Goal: Transaction & Acquisition: Purchase product/service

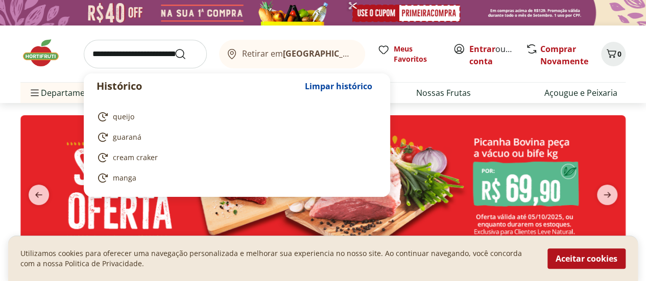
click at [147, 55] on input "search" at bounding box center [145, 54] width 123 height 29
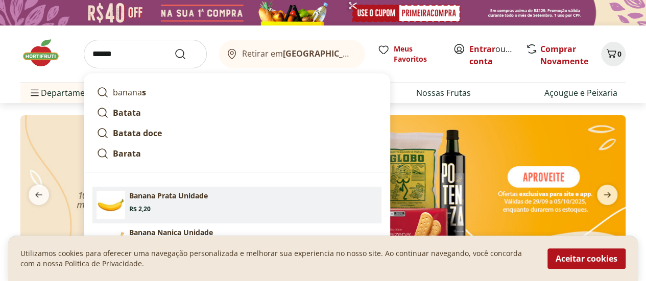
click at [171, 200] on p "Banana Prata Unidade" at bounding box center [168, 196] width 79 height 10
type input "**********"
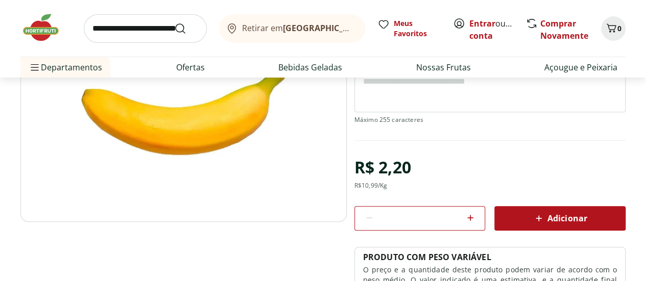
scroll to position [153, 0]
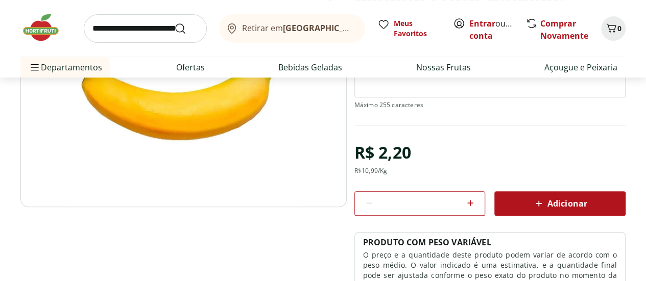
click at [471, 205] on icon at bounding box center [470, 203] width 12 height 12
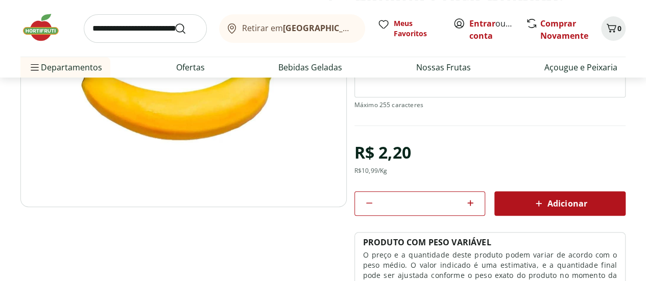
click at [471, 205] on icon at bounding box center [470, 203] width 12 height 12
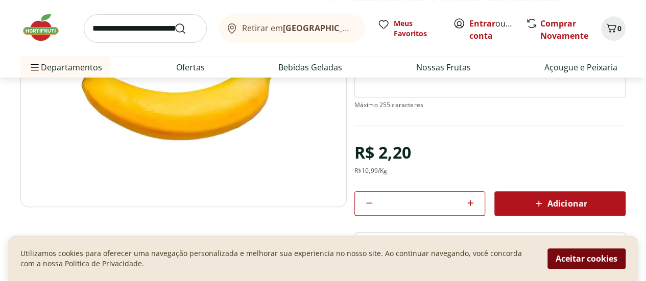
click at [583, 265] on button "Aceitar cookies" at bounding box center [586, 259] width 78 height 20
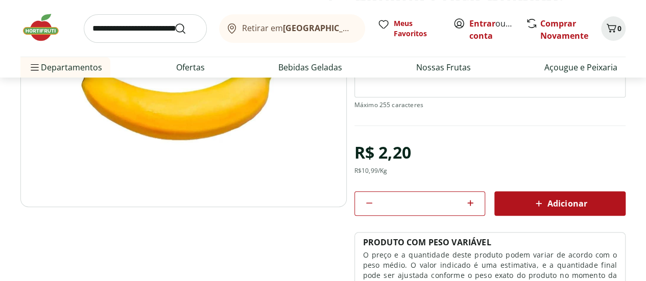
click at [477, 202] on div "*" at bounding box center [419, 203] width 131 height 25
click at [471, 202] on icon at bounding box center [471, 203] width 6 height 6
type input "**"
click at [533, 202] on icon at bounding box center [539, 204] width 12 height 12
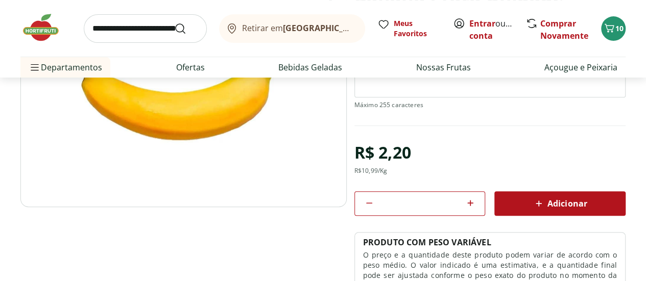
click at [159, 33] on input "search" at bounding box center [145, 28] width 123 height 29
type input "****"
click at [174, 22] on button "Submit Search" at bounding box center [186, 28] width 25 height 12
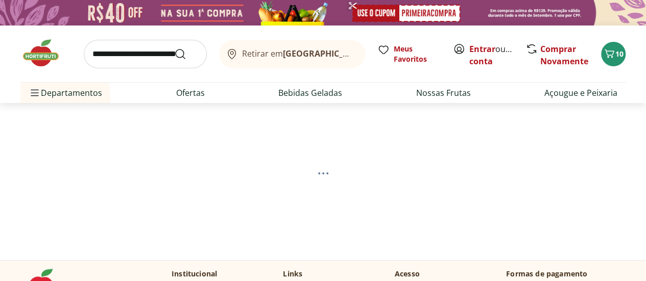
select select "**********"
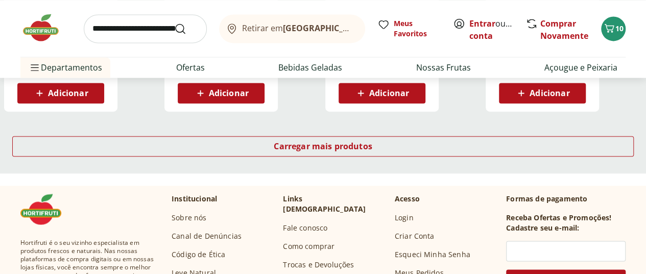
scroll to position [766, 0]
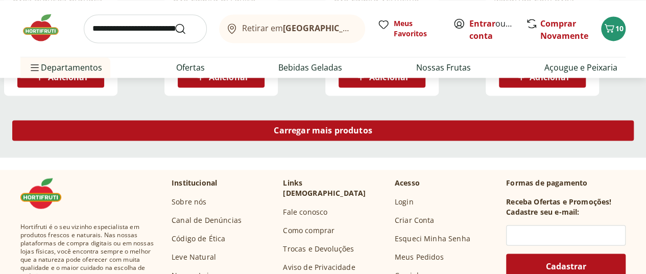
click at [387, 140] on div "Carregar mais produtos" at bounding box center [322, 130] width 621 height 20
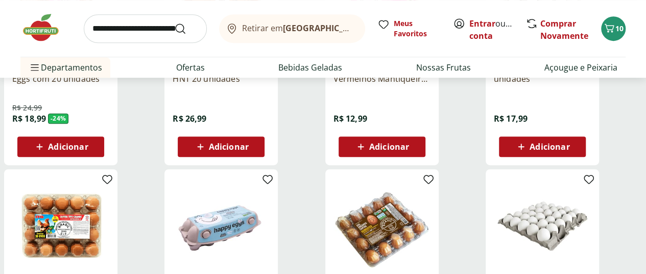
scroll to position [153, 0]
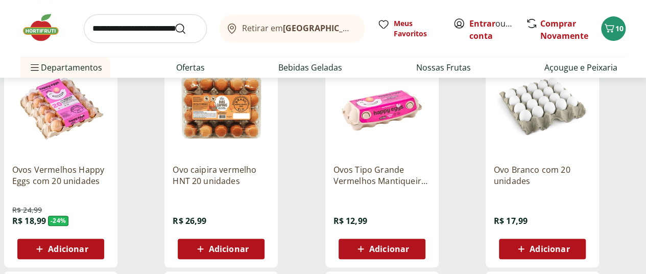
click at [88, 253] on span "Adicionar" at bounding box center [68, 249] width 40 height 8
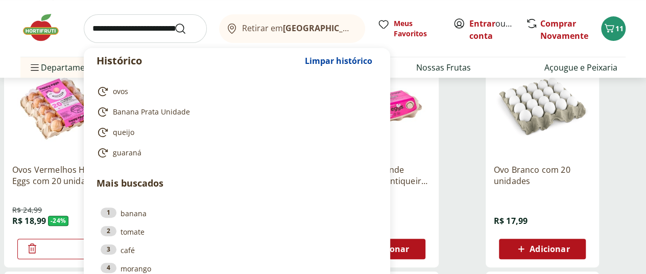
click at [119, 34] on input "search" at bounding box center [145, 28] width 123 height 29
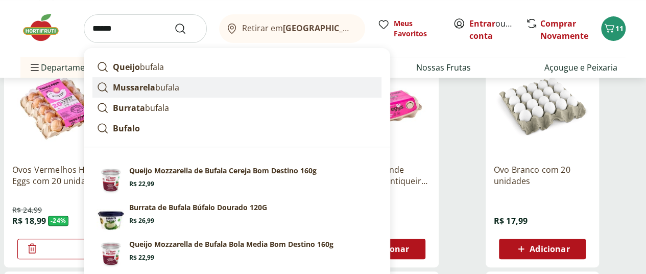
click at [194, 82] on link "Mussarela bufala" at bounding box center [236, 87] width 289 height 20
type input "**********"
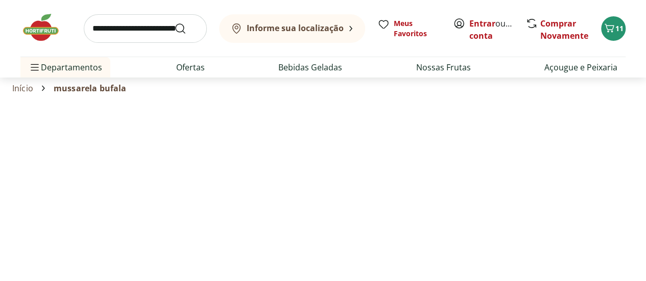
select select "**********"
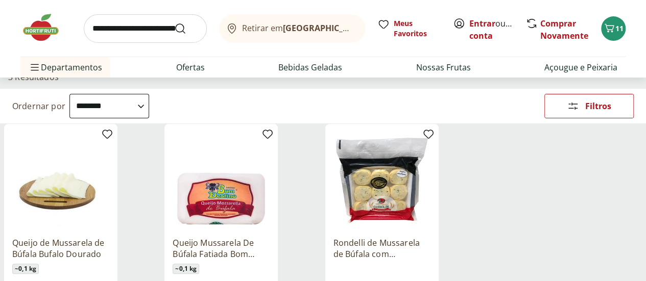
scroll to position [102, 0]
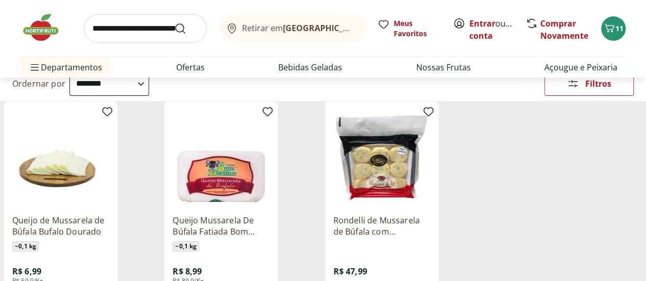
click at [144, 35] on input "search" at bounding box center [145, 28] width 123 height 29
type input "**********"
click at [174, 22] on button "Submit Search" at bounding box center [186, 28] width 25 height 12
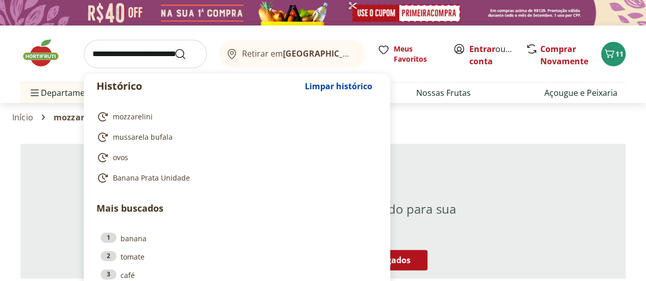
click at [159, 47] on input "search" at bounding box center [145, 54] width 123 height 29
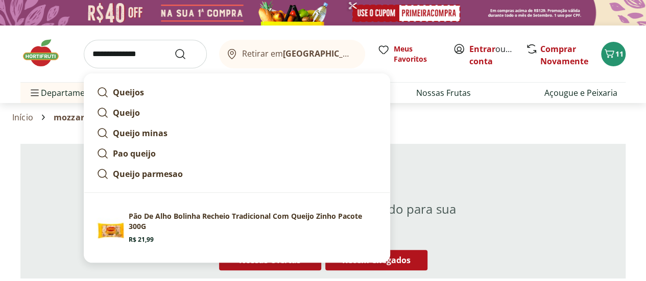
type input "**********"
click at [174, 48] on button "Submit Search" at bounding box center [186, 54] width 25 height 12
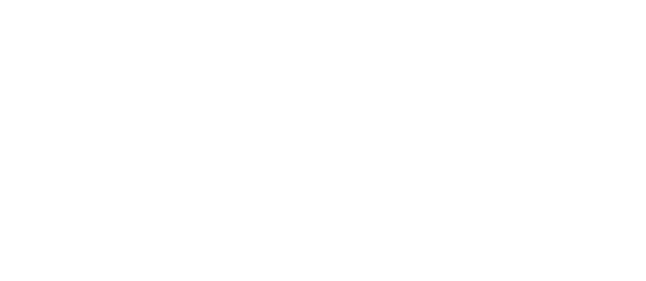
select select "**********"
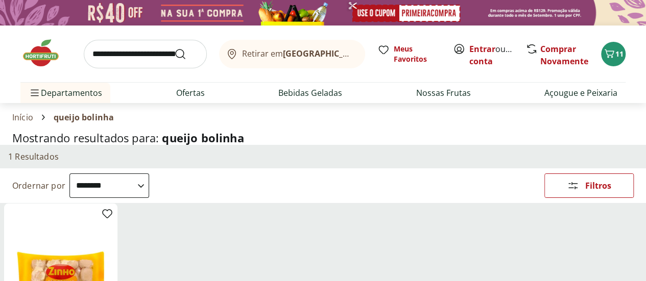
click at [134, 55] on input "search" at bounding box center [145, 54] width 123 height 29
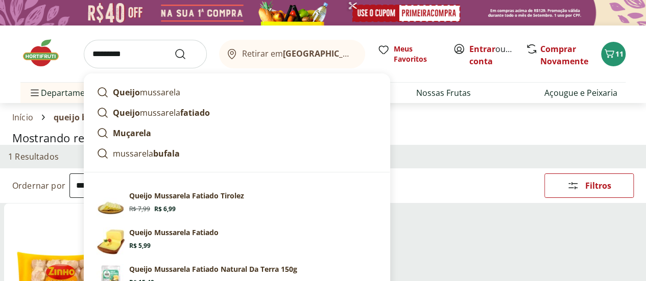
type input "*********"
click at [174, 48] on button "Submit Search" at bounding box center [186, 54] width 25 height 12
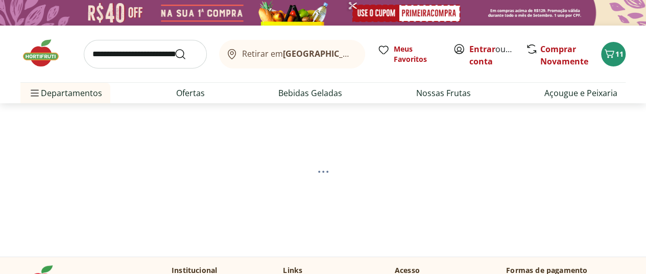
select select "**********"
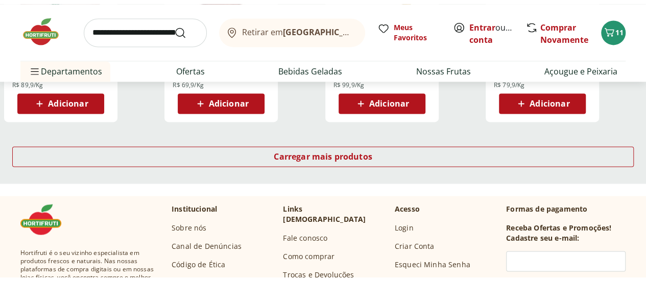
scroll to position [766, 0]
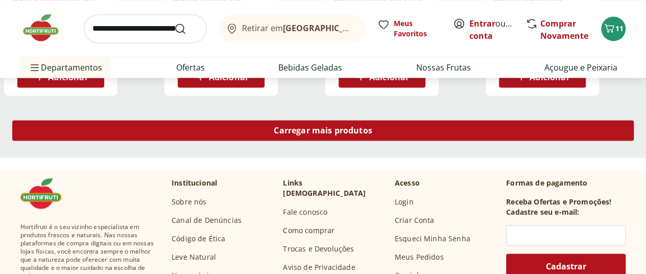
click at [372, 134] on span "Carregar mais produtos" at bounding box center [323, 130] width 99 height 8
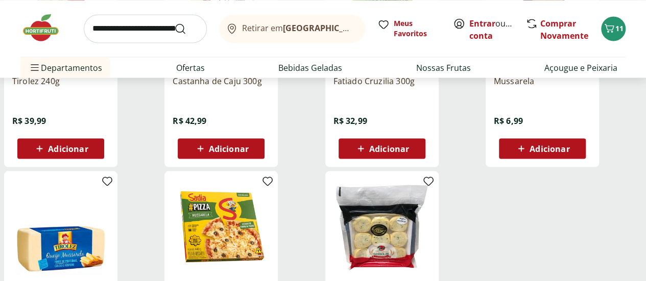
scroll to position [919, 0]
click at [169, 25] on input "search" at bounding box center [145, 28] width 123 height 29
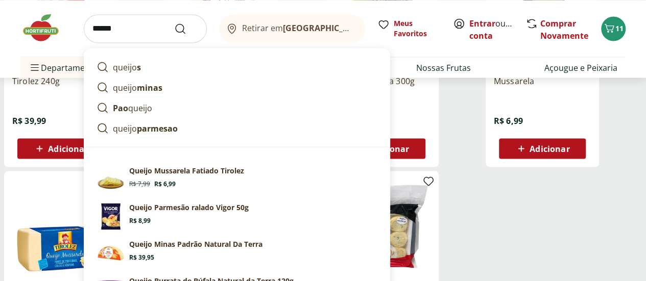
type input "******"
click at [174, 22] on button "Submit Search" at bounding box center [186, 28] width 25 height 12
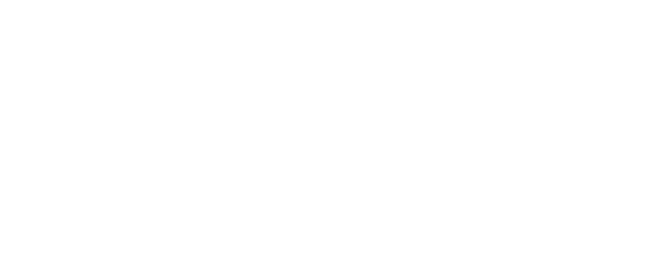
select select "**********"
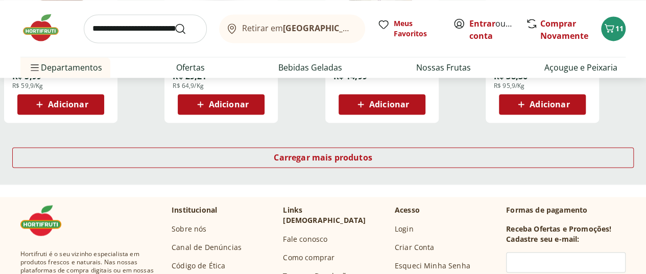
scroll to position [715, 0]
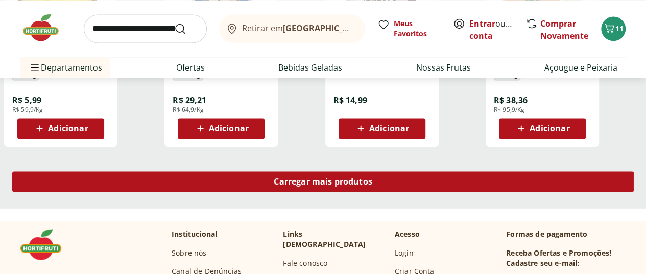
click at [372, 181] on span "Carregar mais produtos" at bounding box center [323, 181] width 99 height 8
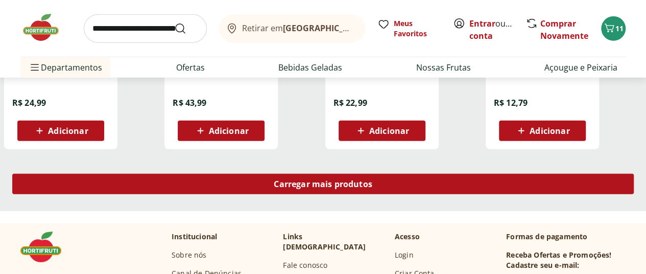
scroll to position [1379, 0]
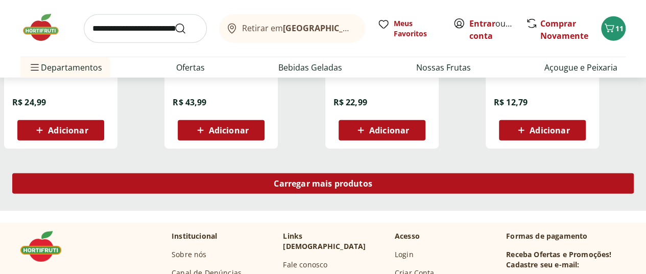
click at [371, 198] on link "Carregar mais produtos" at bounding box center [322, 185] width 621 height 25
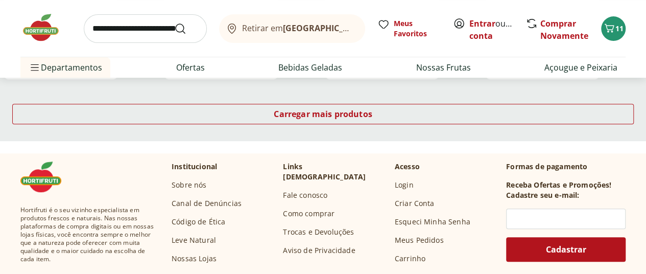
scroll to position [2043, 0]
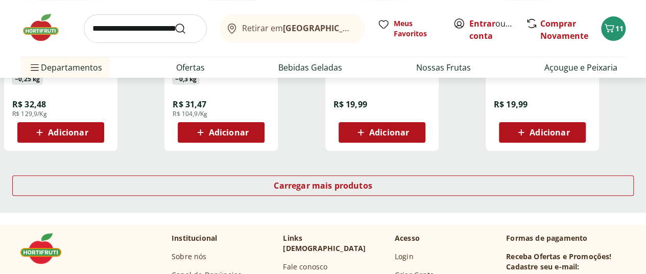
click at [414, 178] on div "Carregar mais produtos" at bounding box center [323, 187] width 646 height 49
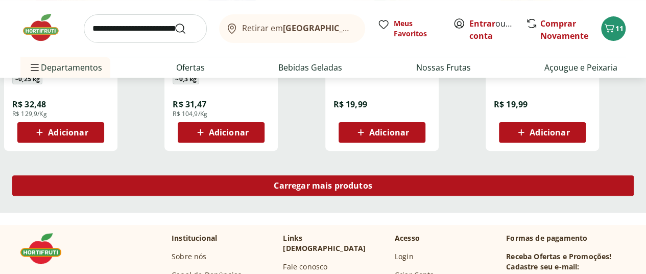
click at [372, 186] on span "Carregar mais produtos" at bounding box center [323, 185] width 99 height 8
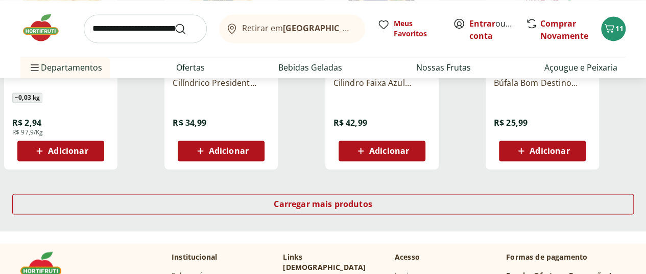
scroll to position [2706, 0]
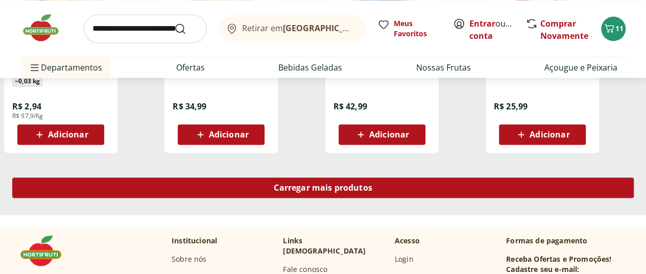
click at [372, 189] on span "Carregar mais produtos" at bounding box center [323, 187] width 99 height 8
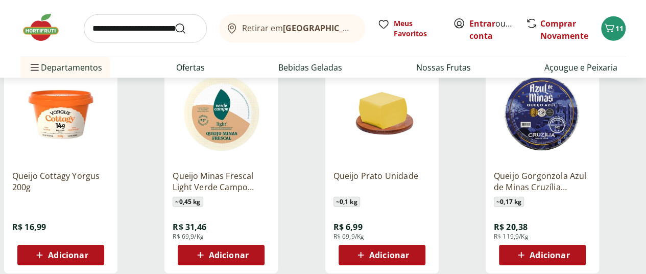
scroll to position [1532, 0]
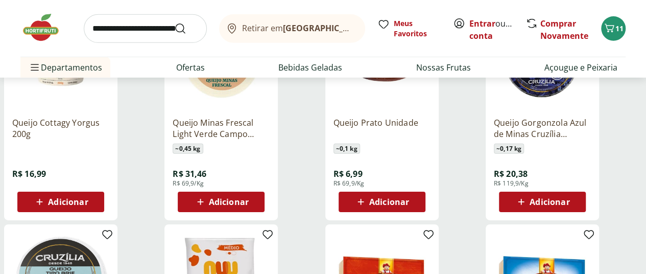
click at [88, 206] on span "Adicionar" at bounding box center [68, 202] width 40 height 8
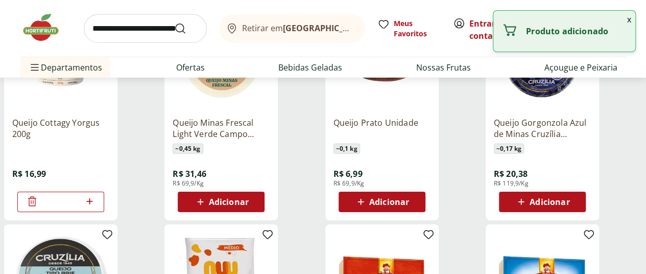
click at [96, 206] on icon at bounding box center [89, 201] width 13 height 12
type input "*"
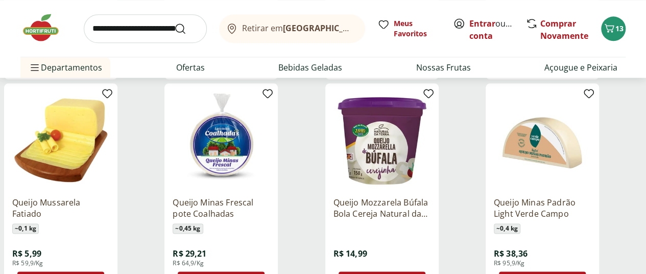
scroll to position [664, 0]
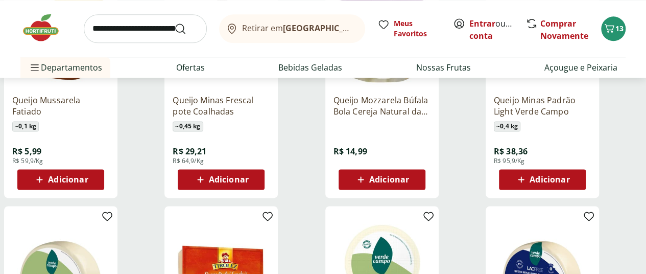
click at [409, 183] on span "Adicionar" at bounding box center [389, 179] width 40 height 8
click at [404, 185] on input "*" at bounding box center [382, 179] width 45 height 11
click at [417, 185] on icon at bounding box center [410, 179] width 13 height 12
type input "*"
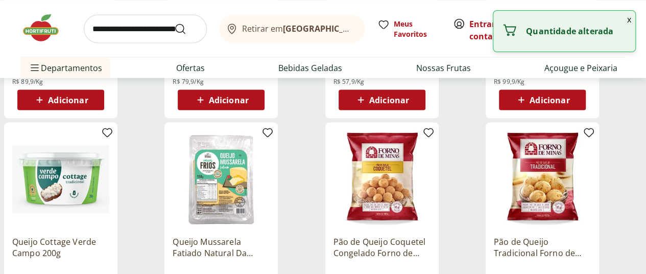
scroll to position [970, 0]
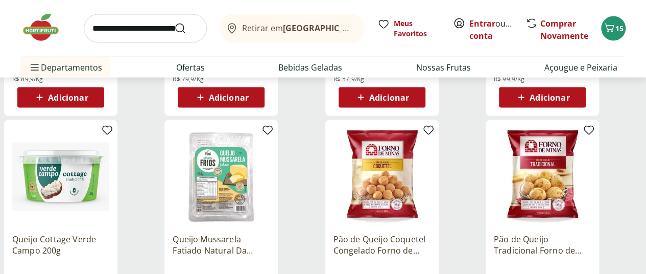
click at [153, 33] on input "search" at bounding box center [145, 28] width 123 height 29
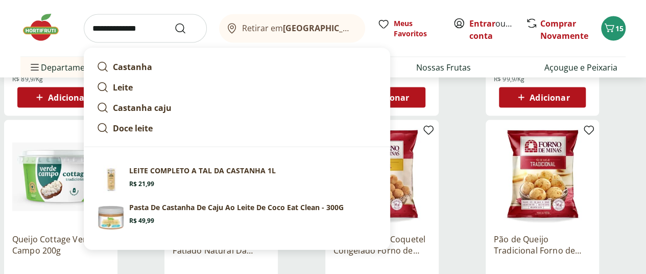
type input "**********"
click at [174, 22] on button "Submit Search" at bounding box center [186, 28] width 25 height 12
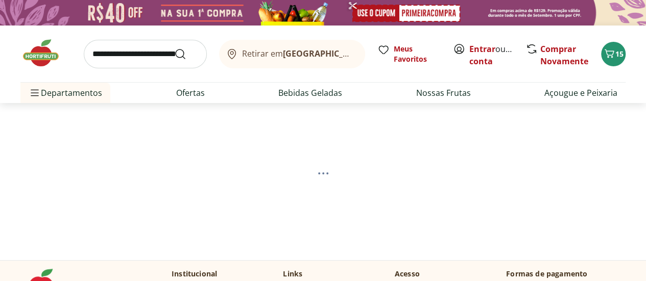
select select "**********"
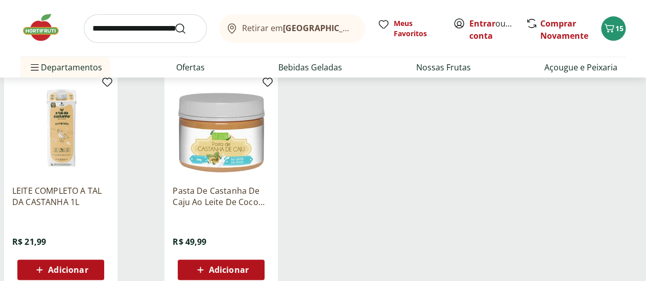
scroll to position [153, 0]
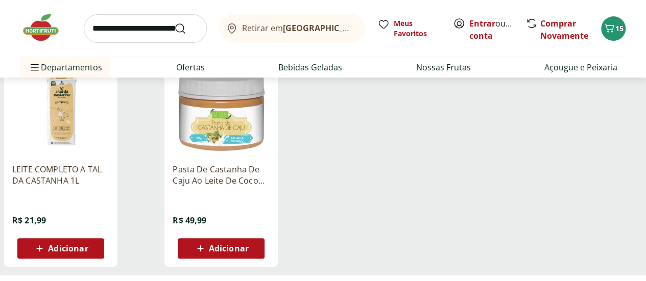
click at [88, 253] on span "Adicionar" at bounding box center [68, 249] width 40 height 8
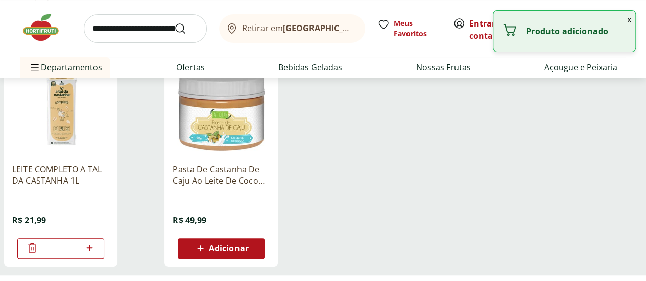
click at [96, 254] on icon at bounding box center [89, 248] width 13 height 12
type input "*"
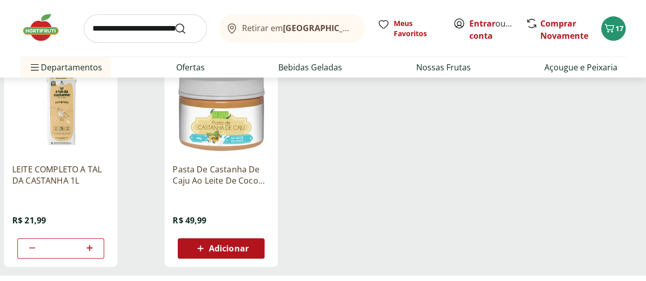
click at [144, 25] on input "search" at bounding box center [145, 28] width 123 height 29
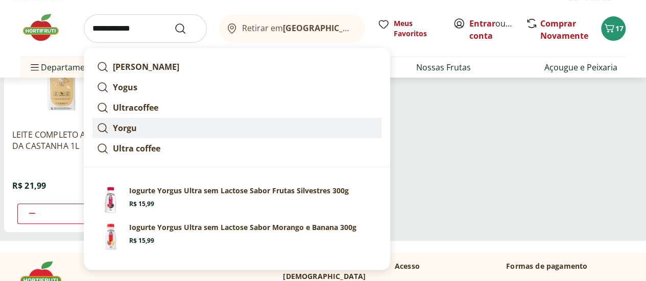
scroll to position [204, 0]
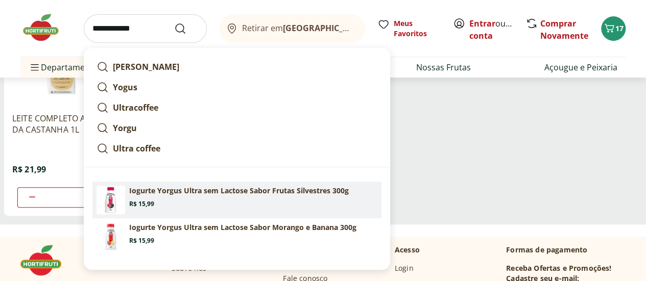
click at [212, 195] on p "Iogurte Yorgus Ultra sem Lactose Sabor Frutas Silvestres 300g" at bounding box center [239, 191] width 220 height 10
type input "**********"
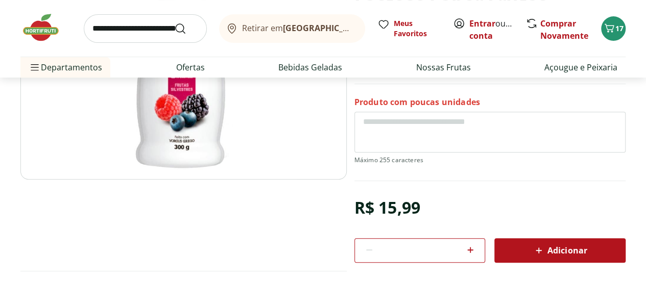
scroll to position [204, 0]
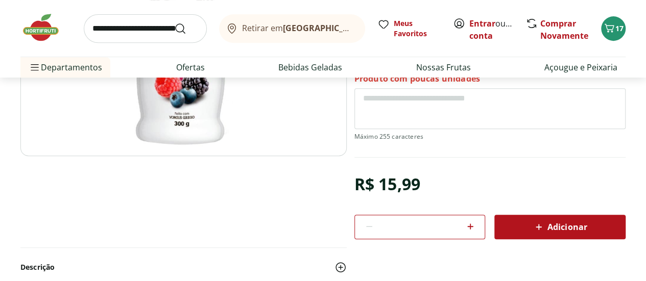
click at [474, 230] on icon at bounding box center [470, 227] width 12 height 12
type input "*"
click at [531, 229] on div "Adicionar" at bounding box center [559, 227] width 115 height 18
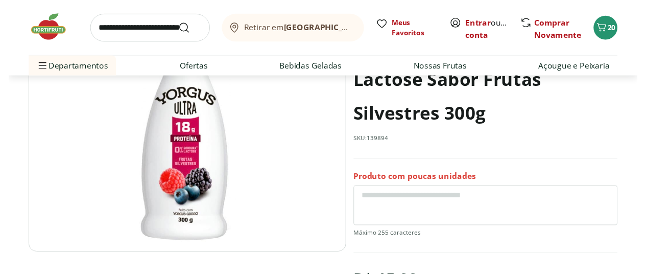
scroll to position [0, 0]
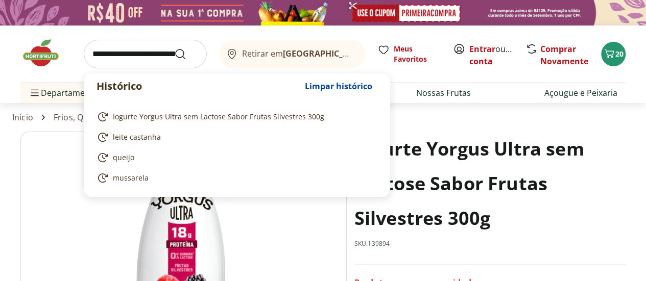
click at [126, 53] on input "search" at bounding box center [145, 54] width 123 height 29
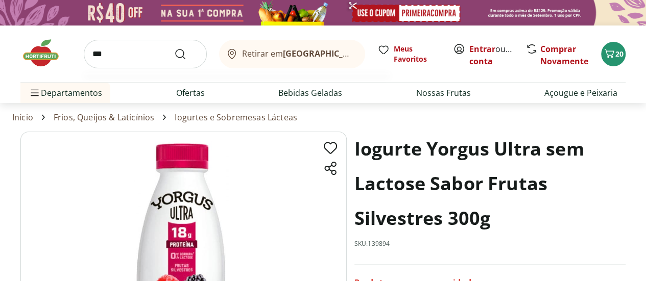
type input "***"
click at [174, 48] on button "Submit Search" at bounding box center [186, 54] width 25 height 12
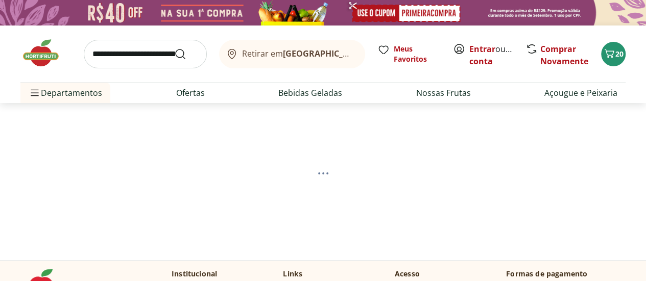
select select "**********"
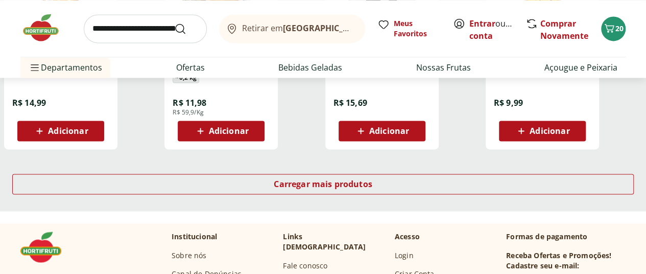
scroll to position [664, 0]
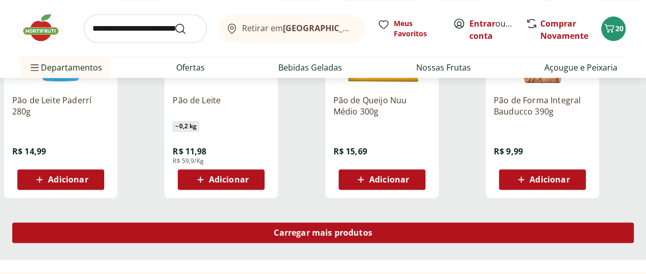
click at [372, 236] on span "Carregar mais produtos" at bounding box center [323, 232] width 99 height 8
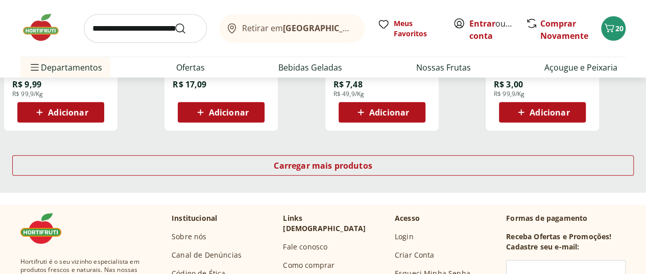
scroll to position [1481, 0]
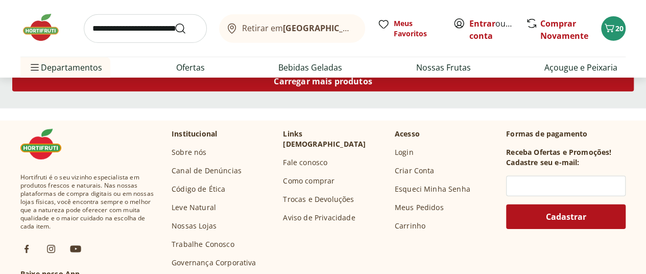
click at [372, 85] on span "Carregar mais produtos" at bounding box center [323, 81] width 99 height 8
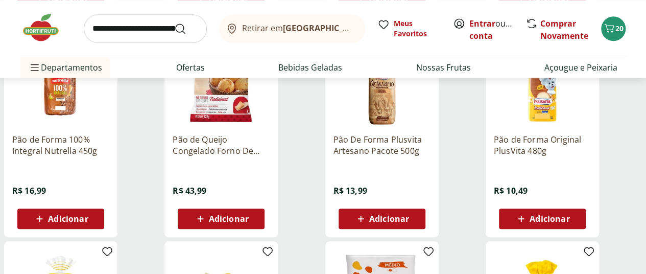
scroll to position [409, 0]
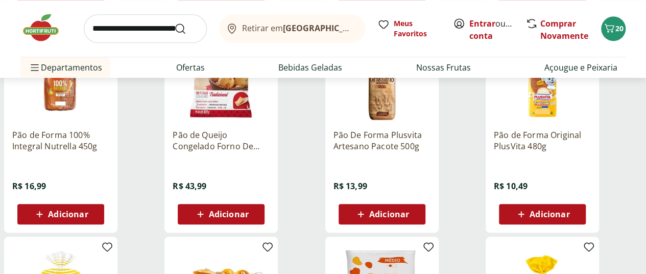
click at [569, 217] on span "Adicionar" at bounding box center [550, 214] width 40 height 8
click at [160, 34] on input "search" at bounding box center [145, 28] width 123 height 29
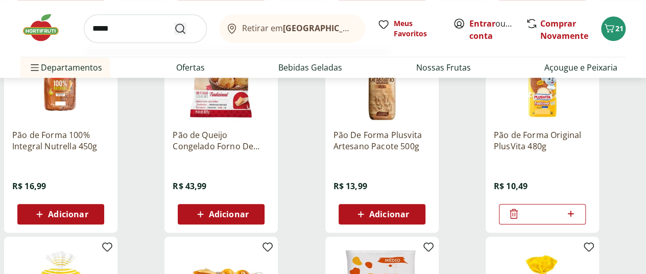
type input "*****"
click at [182, 25] on use "Submit Search" at bounding box center [180, 28] width 12 height 12
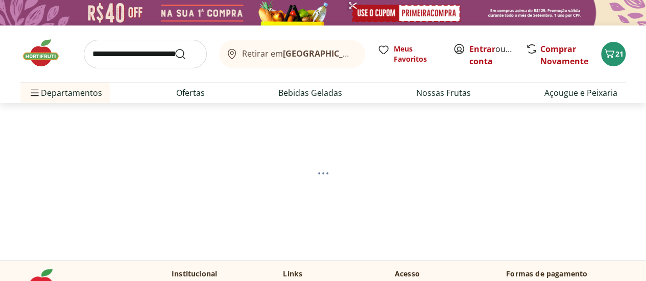
select select "**********"
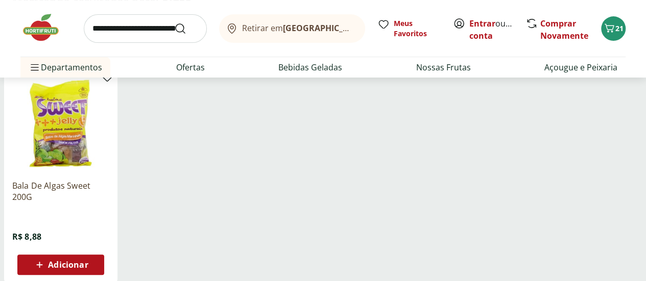
scroll to position [153, 0]
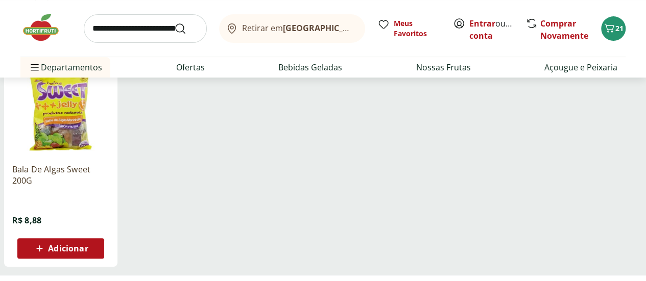
click at [88, 253] on span "Adicionar" at bounding box center [68, 249] width 40 height 8
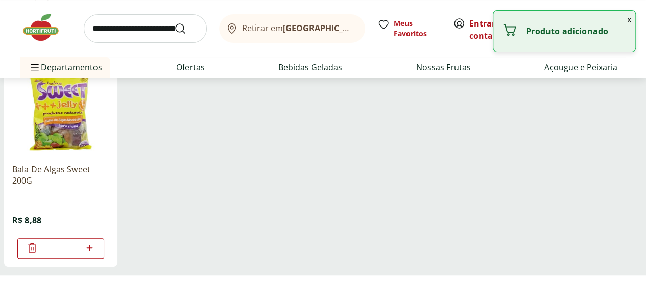
click at [83, 254] on input "*" at bounding box center [60, 248] width 45 height 11
click at [96, 254] on icon at bounding box center [89, 248] width 13 height 12
type input "*"
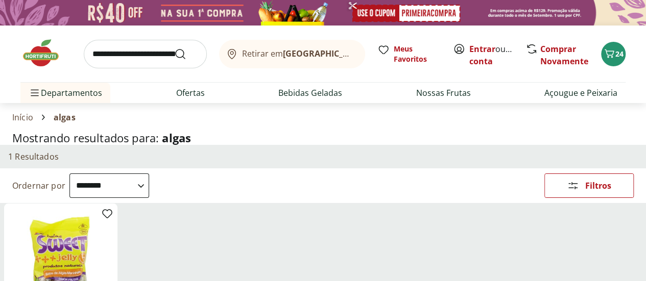
scroll to position [0, 0]
click at [607, 58] on icon "Carrinho" at bounding box center [609, 53] width 12 height 12
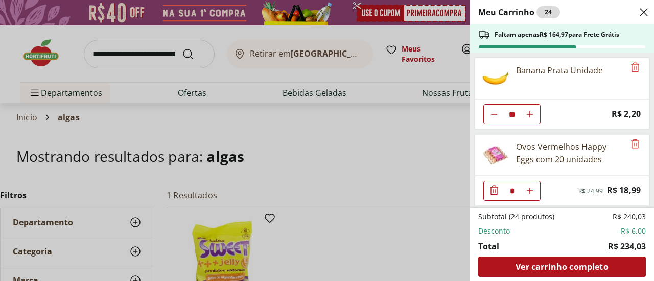
click at [130, 51] on div "Meu Carrinho 24 Faltam apenas R$ 164,97 para Frete Grátis Banana Prata Unidade …" at bounding box center [327, 140] width 654 height 281
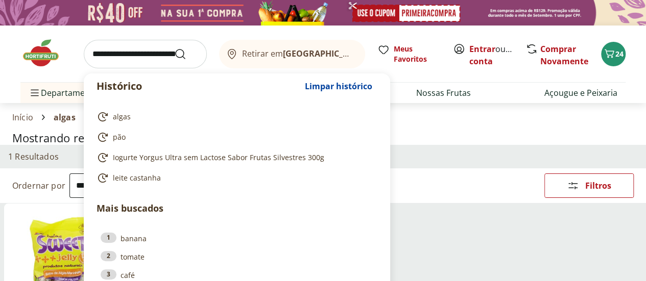
click at [131, 50] on input "search" at bounding box center [145, 54] width 123 height 29
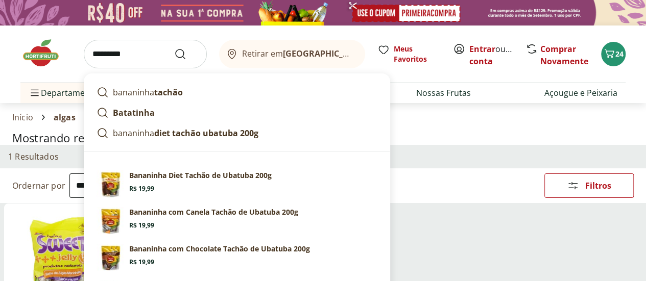
type input "*********"
click at [174, 48] on button "Submit Search" at bounding box center [186, 54] width 25 height 12
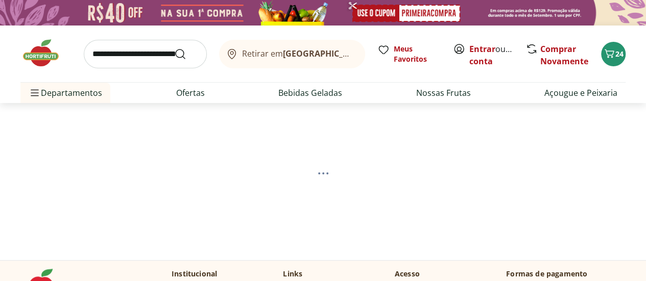
select select "**********"
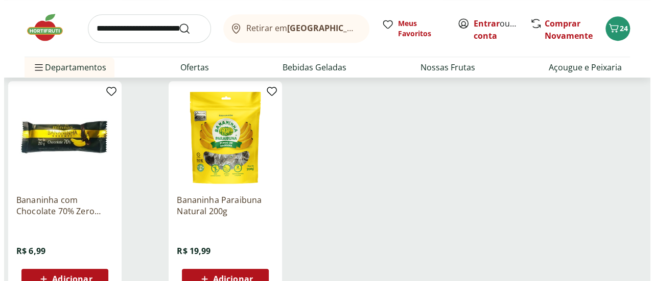
scroll to position [357, 0]
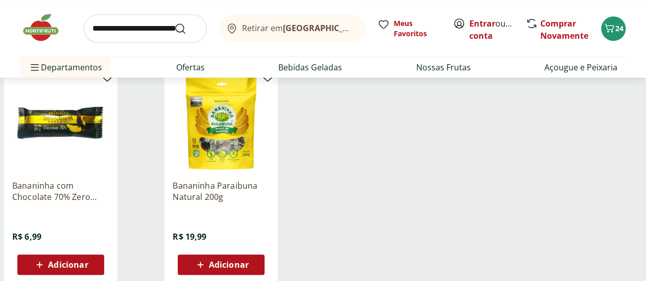
click at [249, 269] on span "Adicionar" at bounding box center [229, 265] width 40 height 8
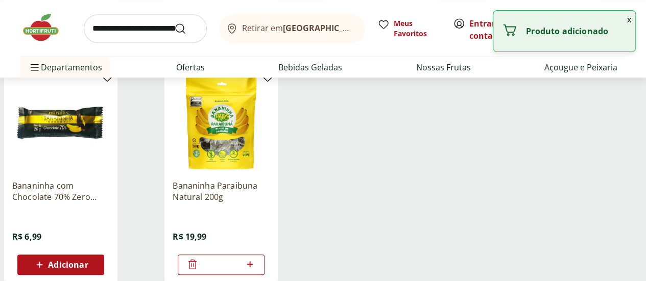
click at [256, 270] on icon at bounding box center [250, 264] width 13 height 12
type input "*"
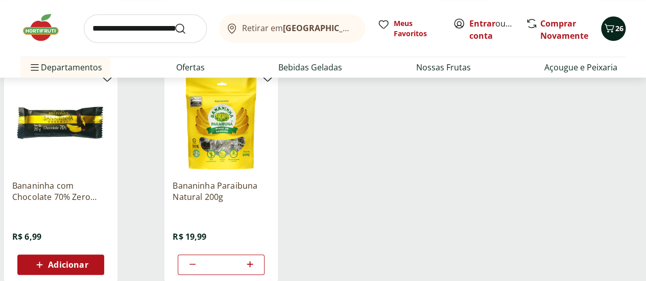
click at [619, 29] on span "26" at bounding box center [619, 28] width 8 height 10
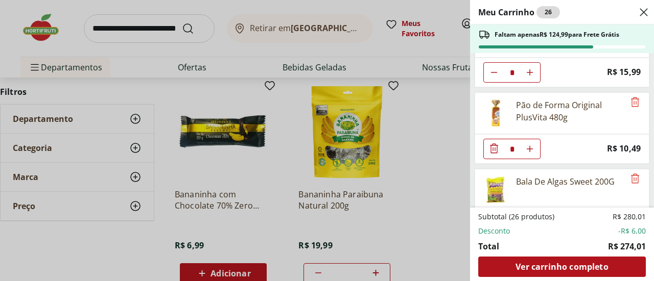
scroll to position [529, 0]
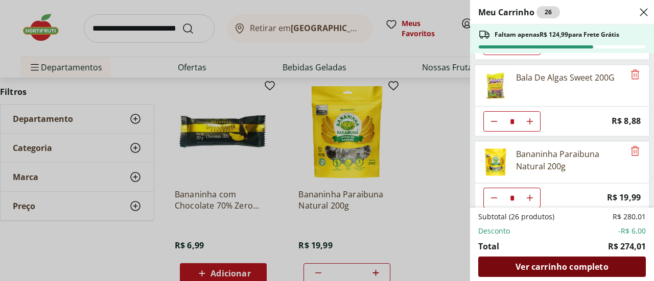
click at [597, 270] on span "Ver carrinho completo" at bounding box center [561, 267] width 92 height 8
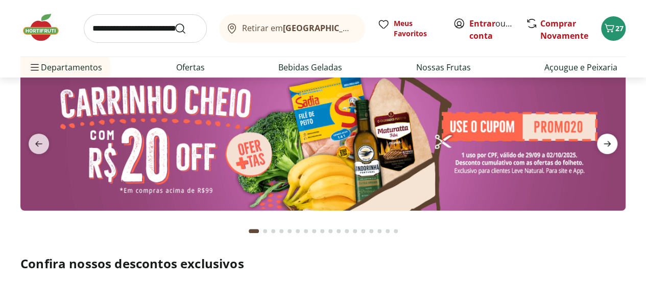
click at [607, 147] on icon "next" at bounding box center [607, 144] width 12 height 12
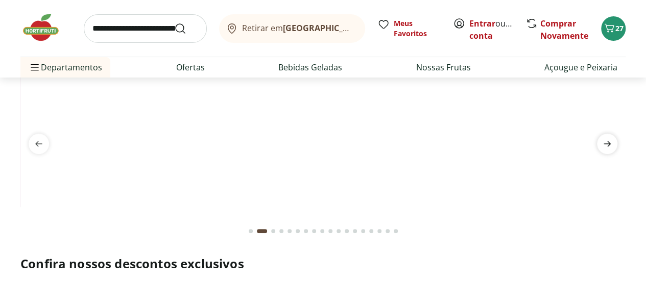
click at [607, 147] on icon "next" at bounding box center [607, 144] width 12 height 12
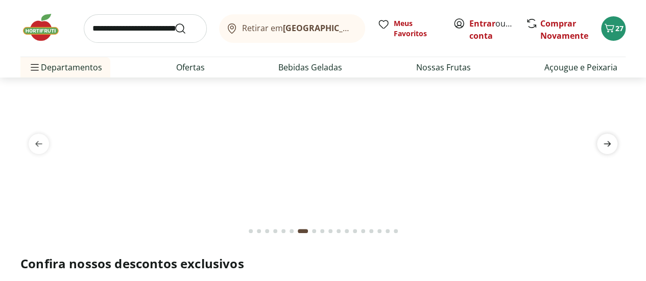
click at [607, 147] on icon "next" at bounding box center [607, 144] width 12 height 12
click at [37, 149] on icon "previous" at bounding box center [39, 144] width 12 height 12
click at [608, 142] on icon "next" at bounding box center [607, 144] width 12 height 12
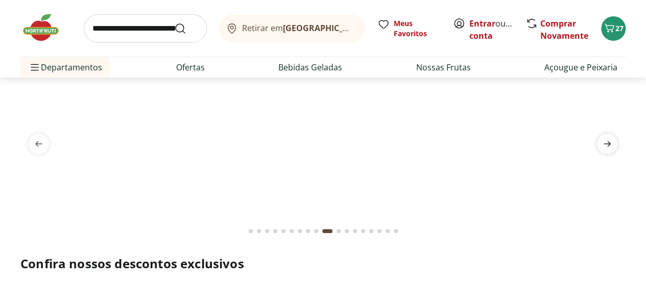
click at [608, 142] on icon "next" at bounding box center [607, 144] width 7 height 6
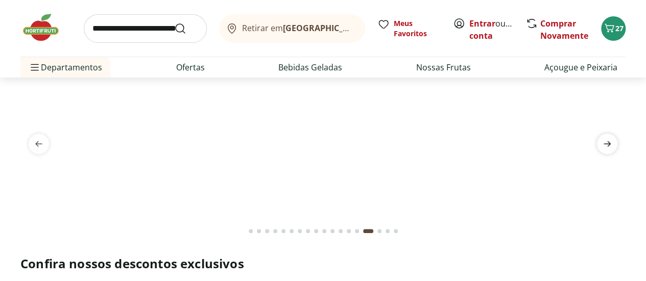
click at [608, 142] on icon "next" at bounding box center [607, 144] width 7 height 6
click at [606, 144] on icon "next" at bounding box center [607, 144] width 7 height 6
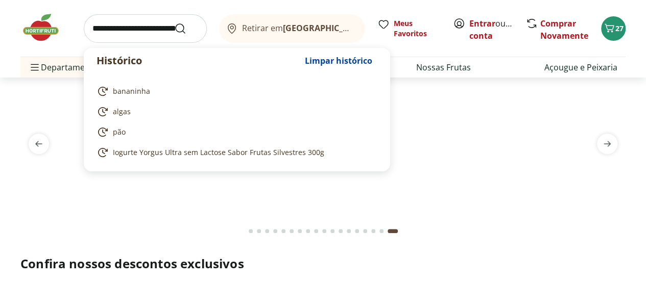
click at [153, 28] on input "search" at bounding box center [145, 28] width 123 height 29
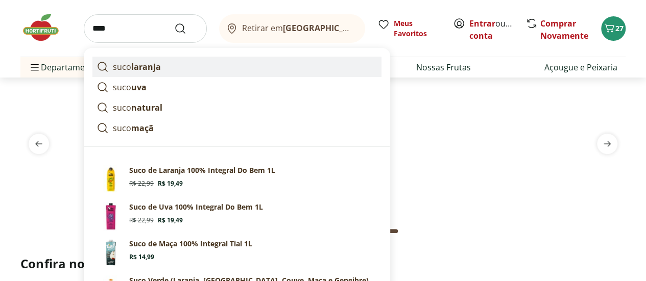
click at [160, 66] on strong "laranja" at bounding box center [146, 66] width 30 height 11
type input "**********"
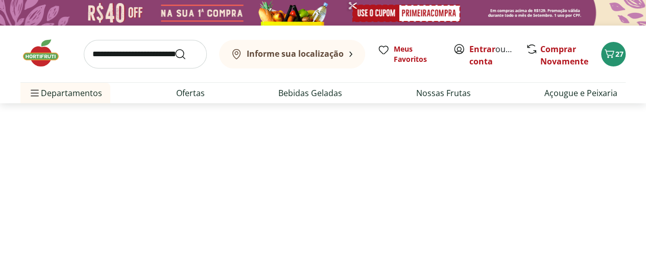
select select "**********"
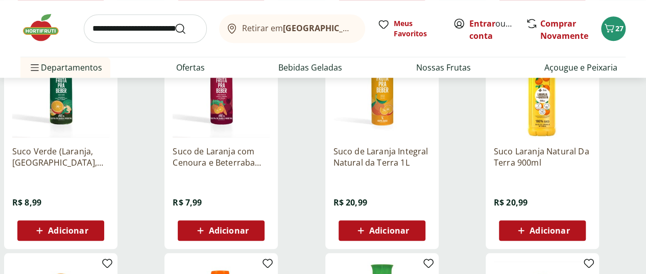
scroll to position [409, 0]
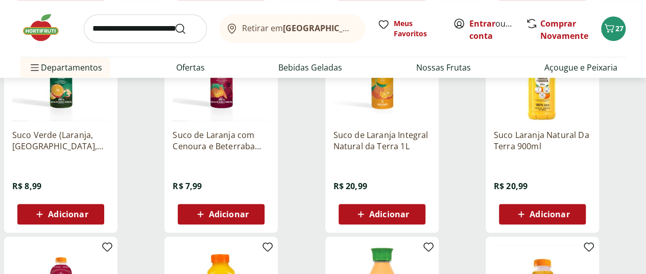
click at [409, 216] on span "Adicionar" at bounding box center [389, 214] width 40 height 8
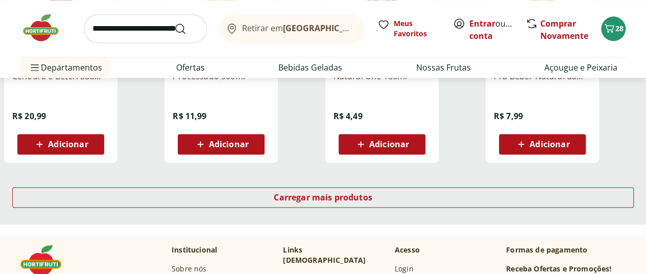
scroll to position [715, 0]
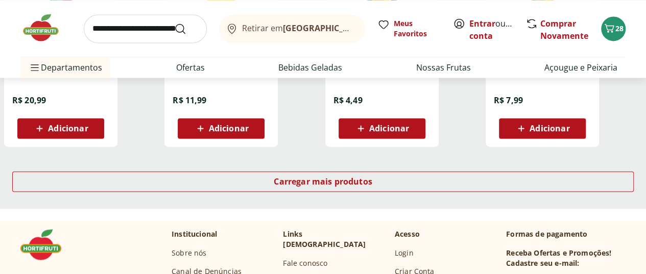
click at [49, 31] on img at bounding box center [45, 27] width 51 height 31
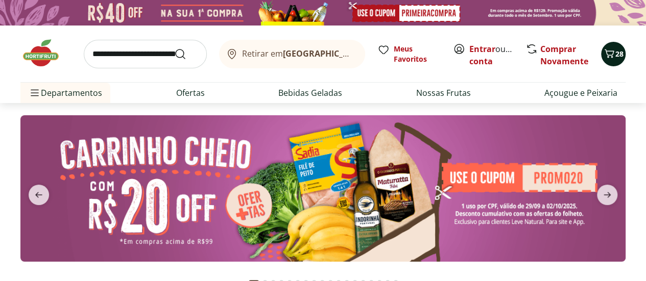
click at [611, 54] on icon "Carrinho" at bounding box center [609, 53] width 12 height 12
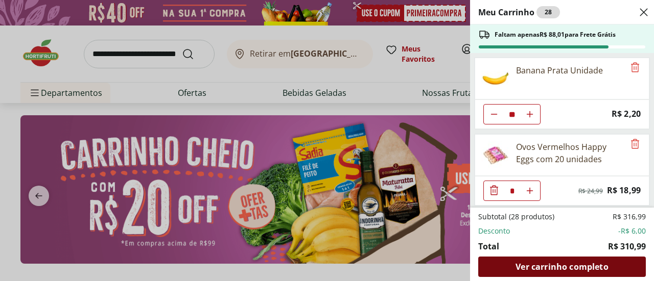
click at [545, 268] on span "Ver carrinho completo" at bounding box center [561, 267] width 92 height 8
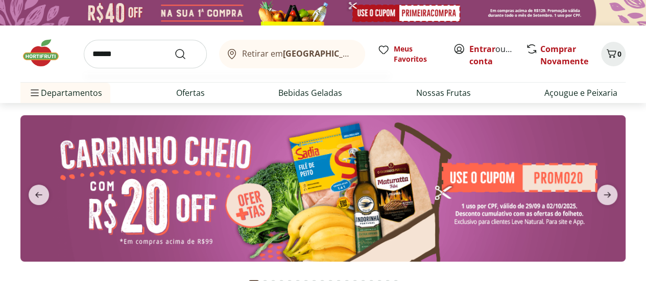
type input "******"
click at [174, 48] on button "Submit Search" at bounding box center [186, 54] width 25 height 12
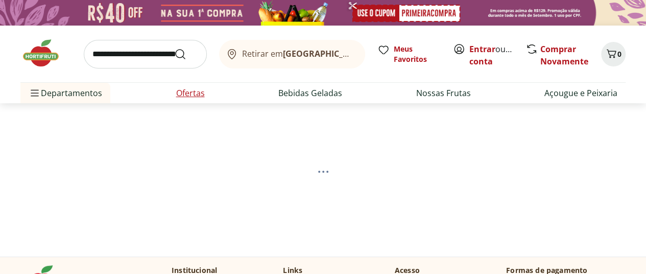
select select "**********"
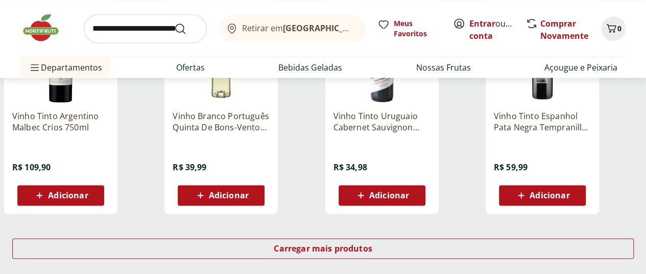
scroll to position [664, 0]
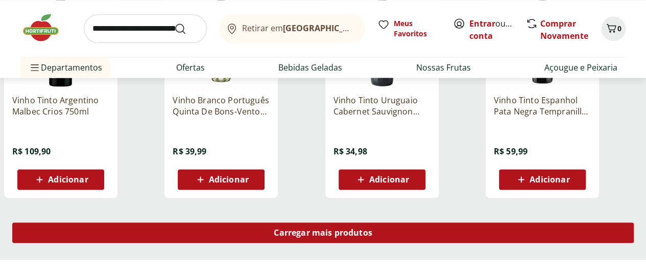
click at [372, 236] on span "Carregar mais produtos" at bounding box center [323, 232] width 99 height 8
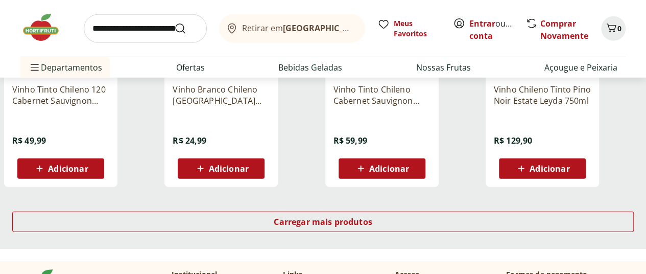
scroll to position [1379, 0]
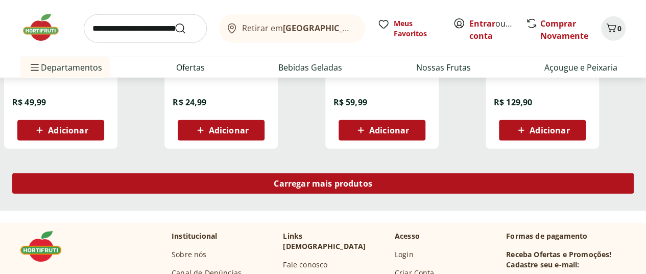
click at [372, 187] on span "Carregar mais produtos" at bounding box center [323, 183] width 99 height 8
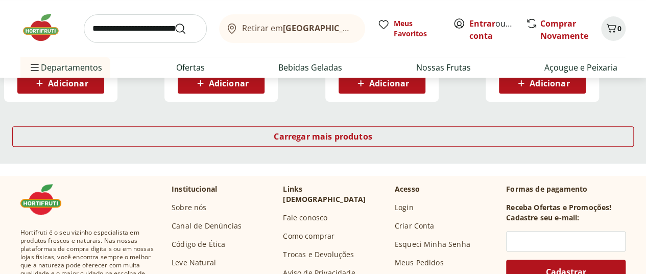
scroll to position [2094, 0]
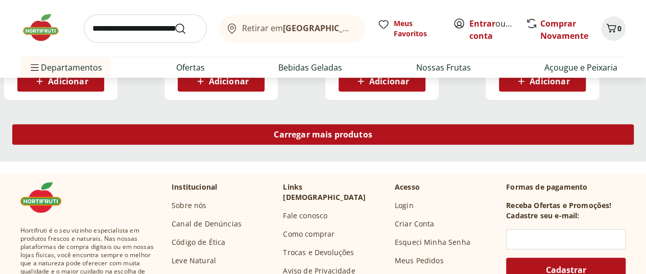
click at [414, 149] on link "Carregar mais produtos" at bounding box center [322, 136] width 621 height 25
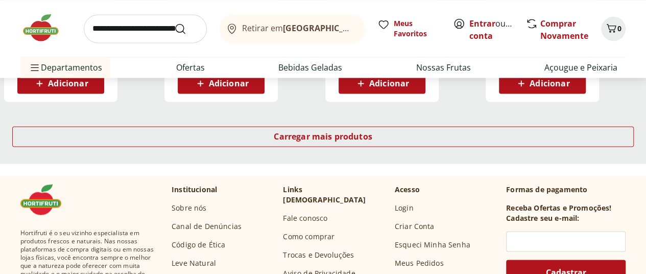
scroll to position [2809, 0]
